Goal: Task Accomplishment & Management: Use online tool/utility

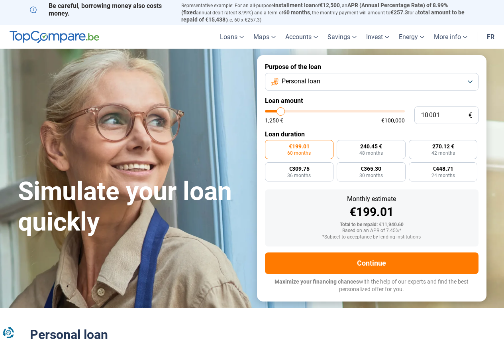
type input "11 750"
type input "11750"
type input "12 000"
type input "12000"
type input "12 500"
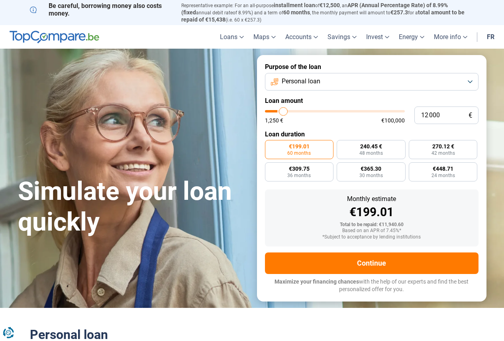
type input "12500"
type input "12 750"
type input "12750"
type input "13 000"
type input "13000"
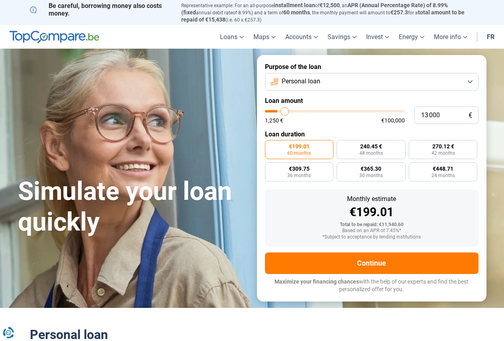
type input "13 250"
type input "13250"
type input "13 500"
type input "13500"
type input "14 000"
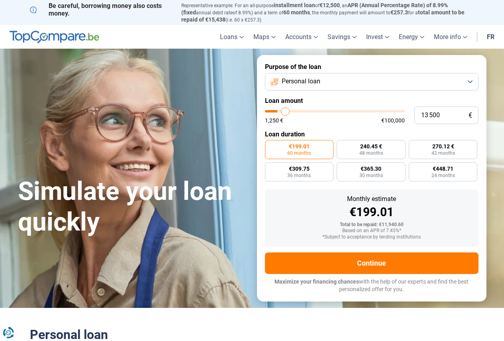
type input "14000"
type input "14 250"
type input "14250"
type input "14 500"
type input "14500"
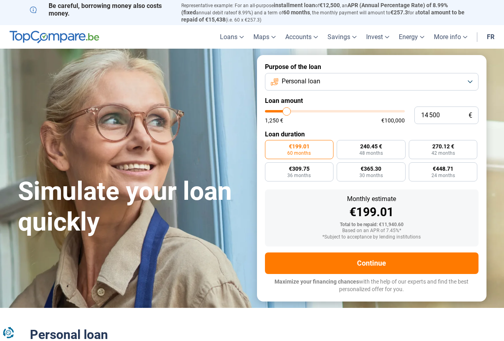
type input "14 750"
type input "14750"
type input "15 000"
type input "15000"
type input "15 500"
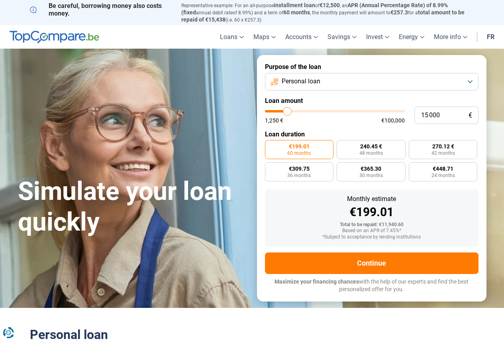
type input "15500"
type input "15 750"
type input "15750"
type input "16 000"
type input "16000"
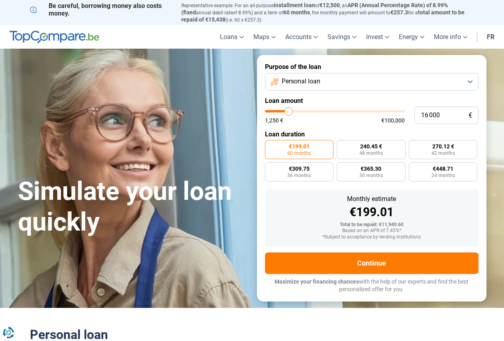
type input "16 250"
type input "16250"
type input "16 500"
type input "16500"
type input "17 000"
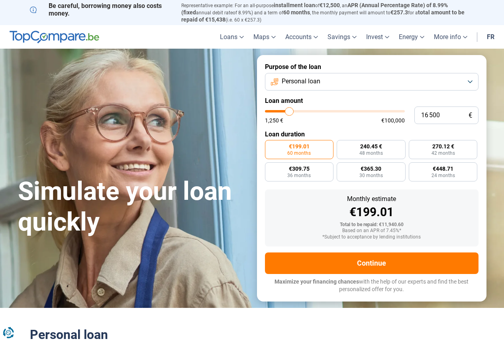
type input "17000"
type input "17 250"
type input "17250"
type input "17 500"
type input "17500"
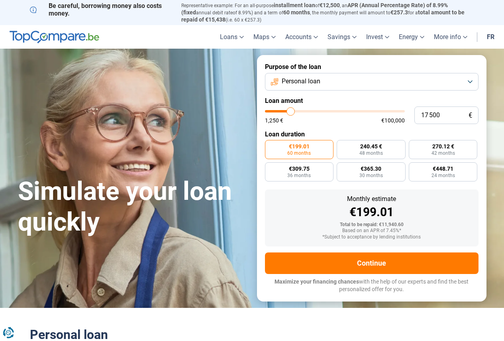
type input "17 750"
type input "17750"
type input "18 000"
type input "18000"
type input "18 500"
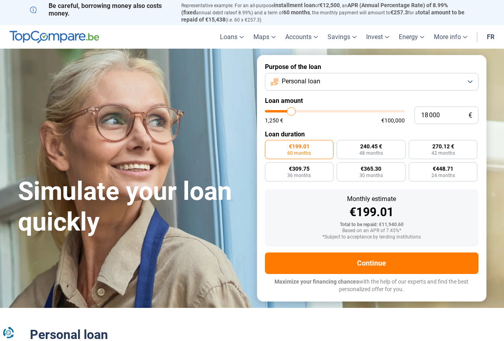
type input "18500"
type input "18 750"
type input "18750"
type input "19 250"
type input "19250"
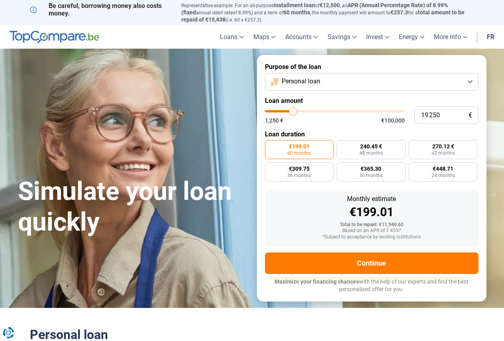
type input "21 500"
type input "21500"
type input "24 750"
type input "24750"
type input "27 750"
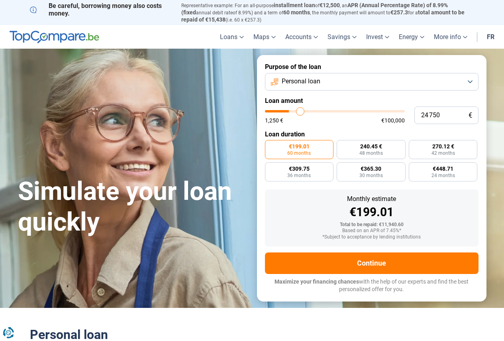
type input "27750"
type input "32 500"
type input "32500"
type input "37 750"
type input "37750"
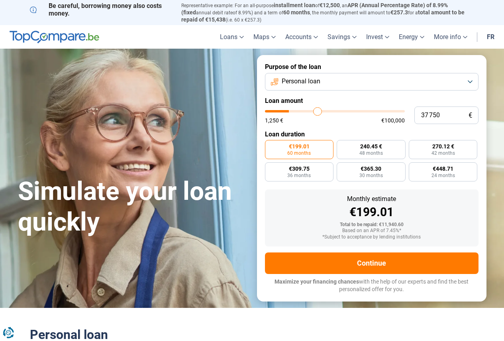
type input "43 500"
type input "43500"
type input "48 750"
type input "48750"
type input "54 000"
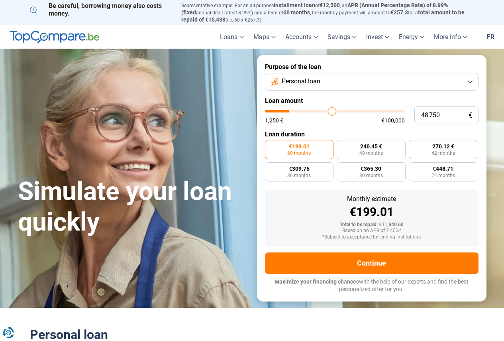
type input "54000"
type input "59 500"
type input "59500"
type input "64 500"
type input "64500"
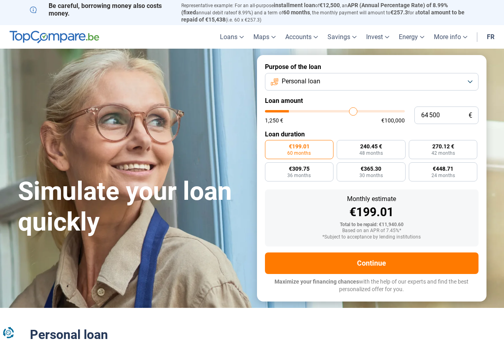
type input "69 250"
type input "69250"
type input "73 500"
type input "73500"
type input "75 750"
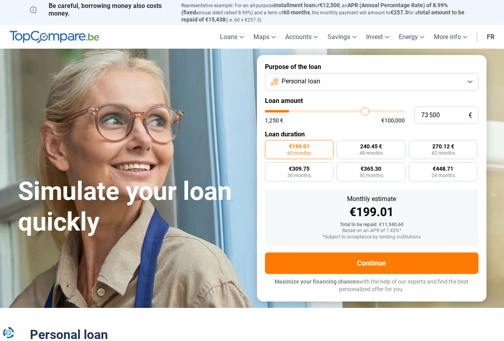
type input "75750"
type input "77 250"
type input "77250"
type input "78 000"
type input "78000"
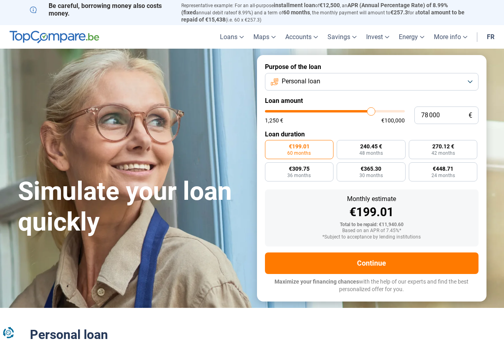
type input "78 250"
type input "78250"
type input "78 750"
type input "78750"
type input "79 250"
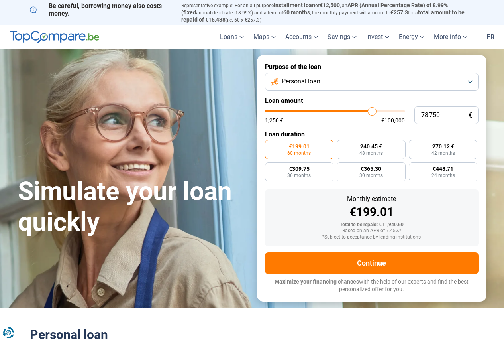
type input "79250"
type input "79 750"
type input "79750"
type input "80 250"
type input "80250"
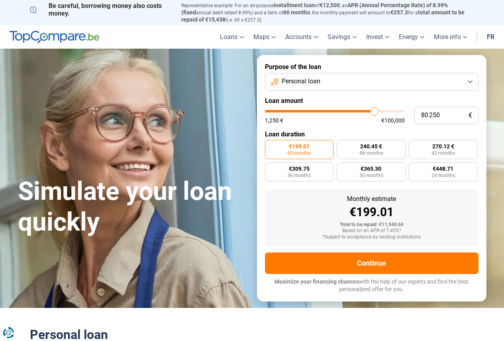
type input "81 250"
type input "81250"
type input "82 250"
type input "82250"
type input "83 750"
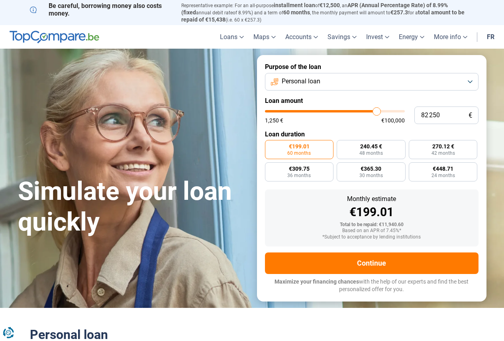
type input "83750"
type input "86 000"
type input "86000"
type input "89 000"
type input "89000"
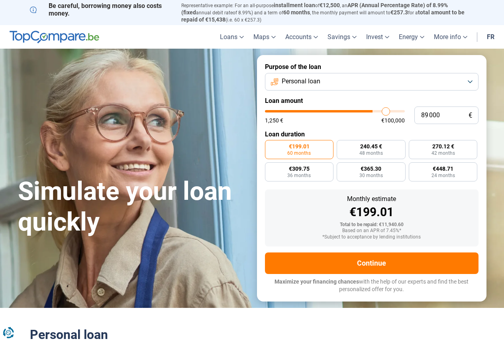
type input "91 750"
type input "91750"
type input "94 750"
type input "94750"
type input "97 750"
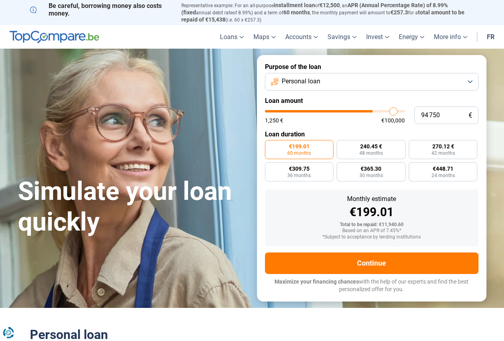
type input "97750"
type input "100 000"
drag, startPoint x: 283, startPoint y: 112, endPoint x: 416, endPoint y: 112, distance: 132.7
type input "100000"
click at [405, 112] on input "range" at bounding box center [335, 111] width 140 height 2
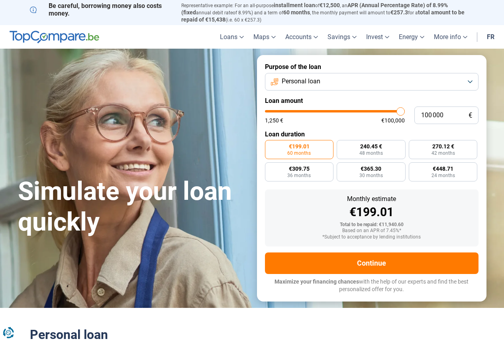
radio input "false"
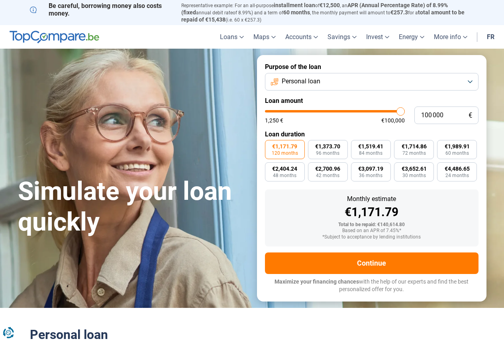
type input "7 500"
type input "7500"
click at [277, 112] on input "range" at bounding box center [335, 111] width 140 height 2
radio input "true"
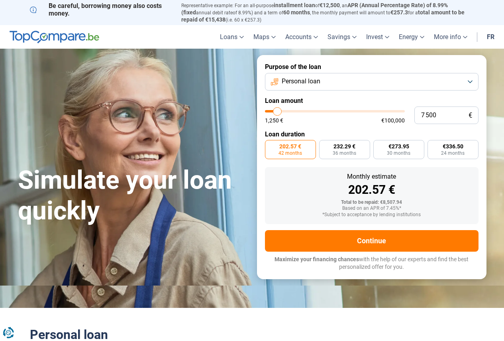
type input "9 500"
type input "9500"
type input "9 750"
type input "9750"
type input "10 000"
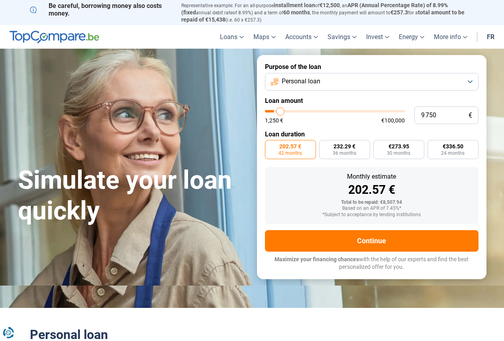
type input "10000"
type input "10 250"
type input "10250"
type input "10 500"
type input "10500"
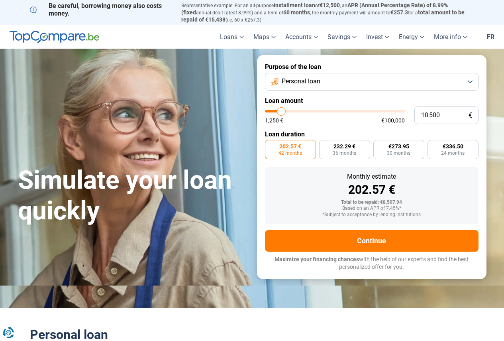
type input "11 000"
type input "11000"
type input "11 250"
type input "11250"
type input "11 500"
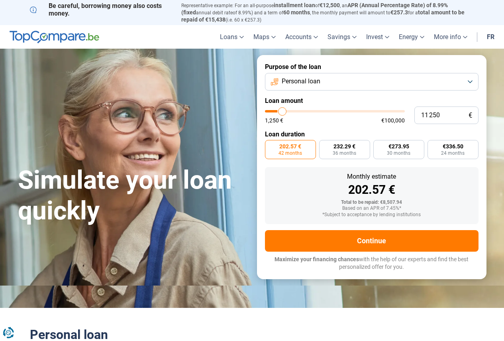
type input "11500"
type input "11 750"
type input "11750"
type input "12 000"
type input "12000"
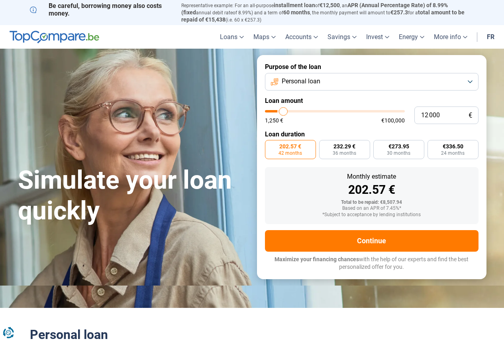
type input "12 500"
type input "12500"
type input "12 750"
type input "12750"
type input "12 500"
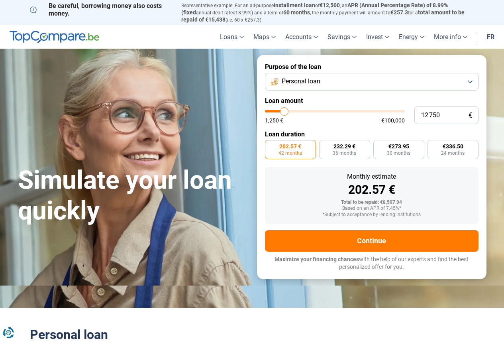
type input "12500"
type input "11 750"
type input "11750"
type input "11 250"
type input "11250"
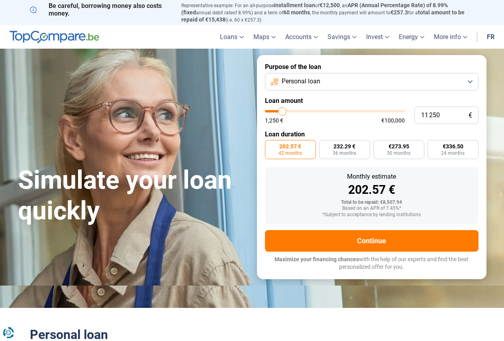
type input "10 250"
type input "10250"
type input "9 500"
type input "9500"
type input "8 750"
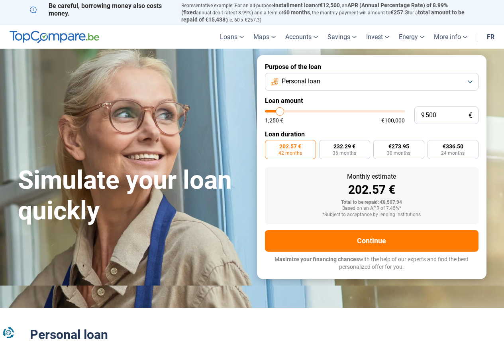
type input "8750"
type input "8 250"
type input "8250"
type input "8 000"
type input "8000"
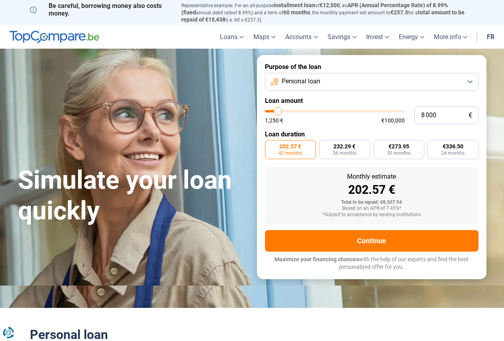
type input "7 500"
type input "7500"
type input "7 250"
type input "7250"
type input "7 000"
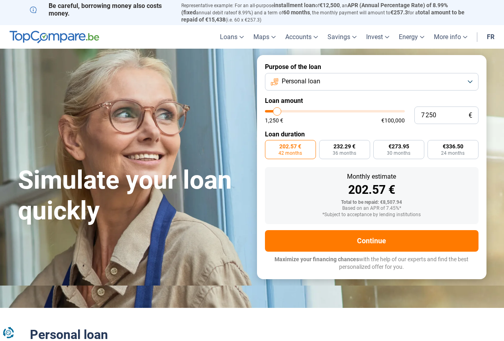
type input "7000"
type input "7 250"
type input "7250"
type input "7 500"
type input "7500"
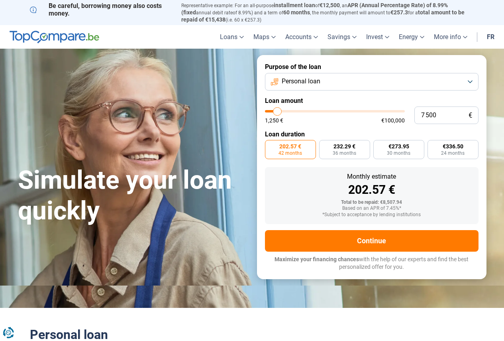
type input "8 000"
type input "8000"
click at [278, 112] on input "range" at bounding box center [335, 111] width 140 height 2
radio input "false"
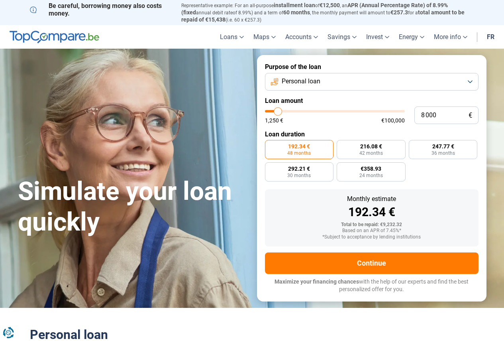
type input "8 500"
type input "8500"
type input "8 250"
type input "8250"
type input "8 000"
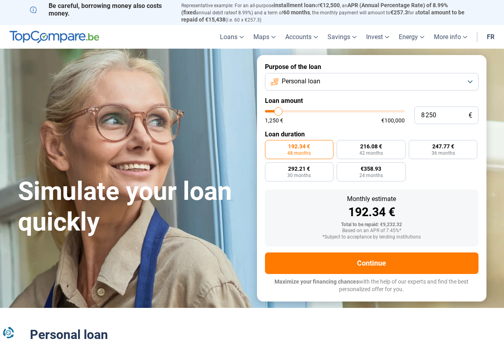
type input "8000"
type input "7 500"
type input "7500"
type input "7 250"
type input "7250"
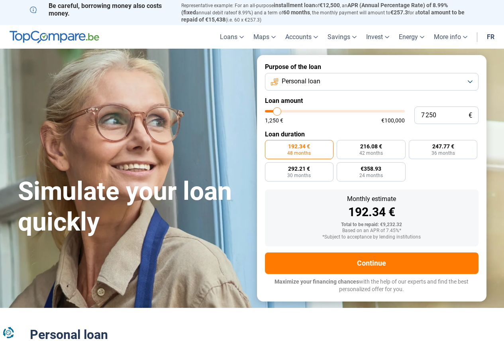
type input "7 000"
type input "7000"
type input "6 750"
type input "6750"
type input "6 500"
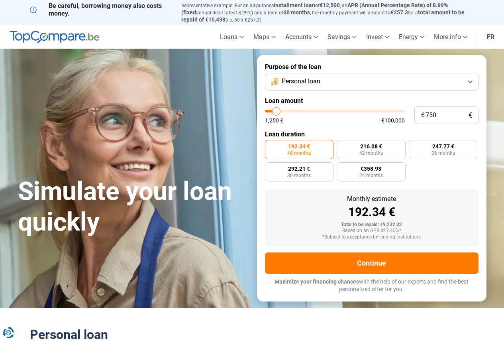
type input "6500"
type input "6 000"
type input "6000"
click at [276, 111] on input "range" at bounding box center [335, 111] width 140 height 2
radio input "true"
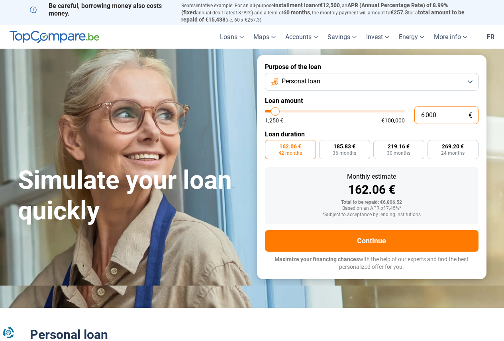
drag, startPoint x: 444, startPoint y: 118, endPoint x: 385, endPoint y: 116, distance: 59.0
click at [385, 116] on div "6 000 € 1,250 € €100,000" at bounding box center [372, 115] width 214 height 18
type input "5"
type input "1250"
type input "0"
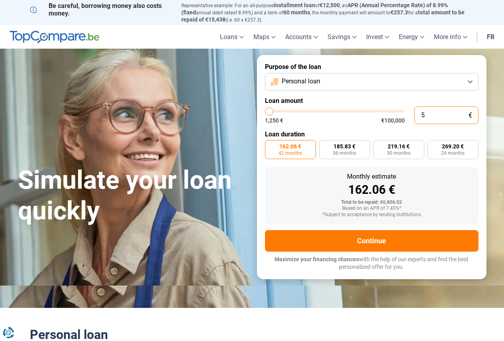
type input "1250"
type input "4"
type input "1250"
type input "40"
type input "1250"
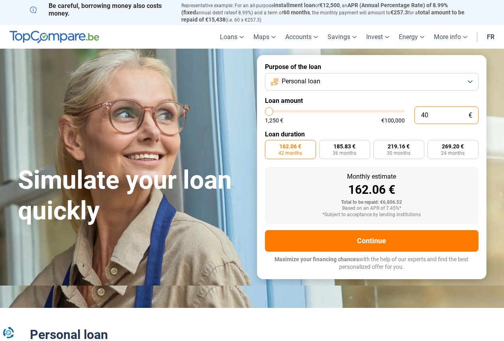
type input "400"
type input "1250"
type input "4 000"
type input "4000"
type input "4 000"
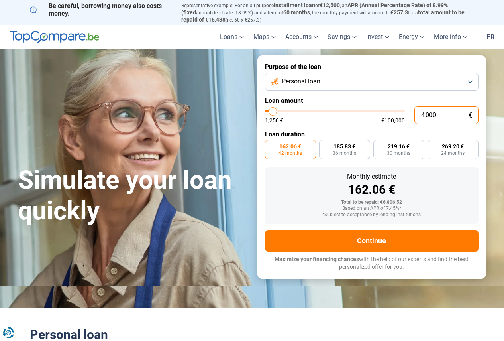
radio input "true"
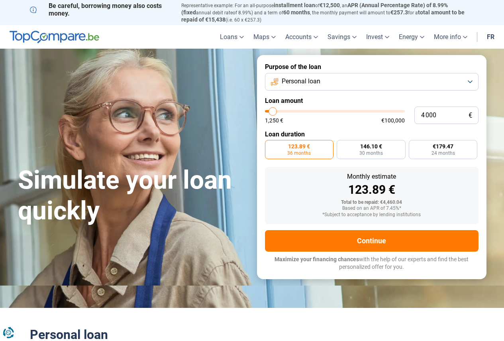
click at [438, 164] on form "Purpose of the loan Personal loan Loan amount 4 000 € 1,250 € €100,000 Loan dur…" at bounding box center [372, 167] width 230 height 224
click at [447, 151] on font "24 months" at bounding box center [444, 153] width 24 height 6
click at [414, 145] on input "€179.47 24 months" at bounding box center [411, 142] width 5 height 5
radio input "true"
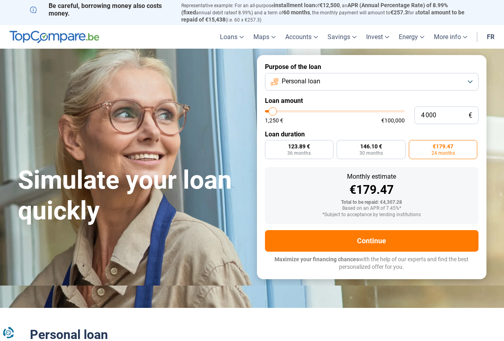
click at [330, 79] on button "Personal loan" at bounding box center [372, 82] width 214 height 18
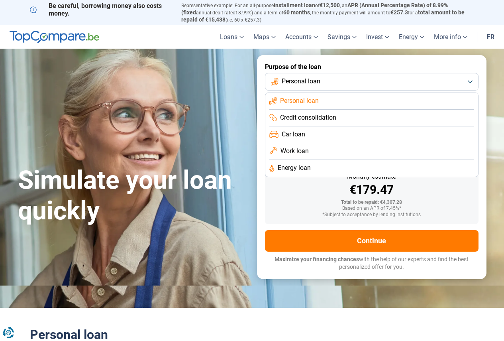
click at [238, 113] on div "Simulate your loan quickly" at bounding box center [132, 167] width 239 height 119
